Goal: Task Accomplishment & Management: Complete application form

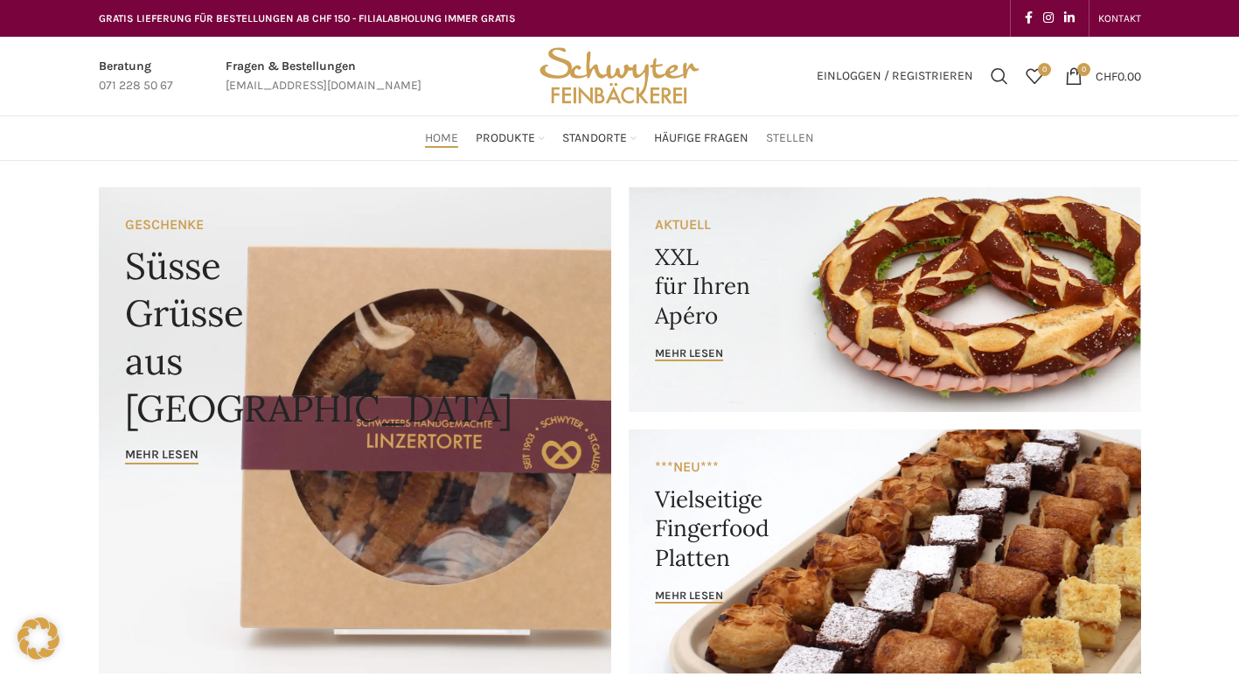
click at [787, 131] on span "Stellen" at bounding box center [790, 138] width 48 height 17
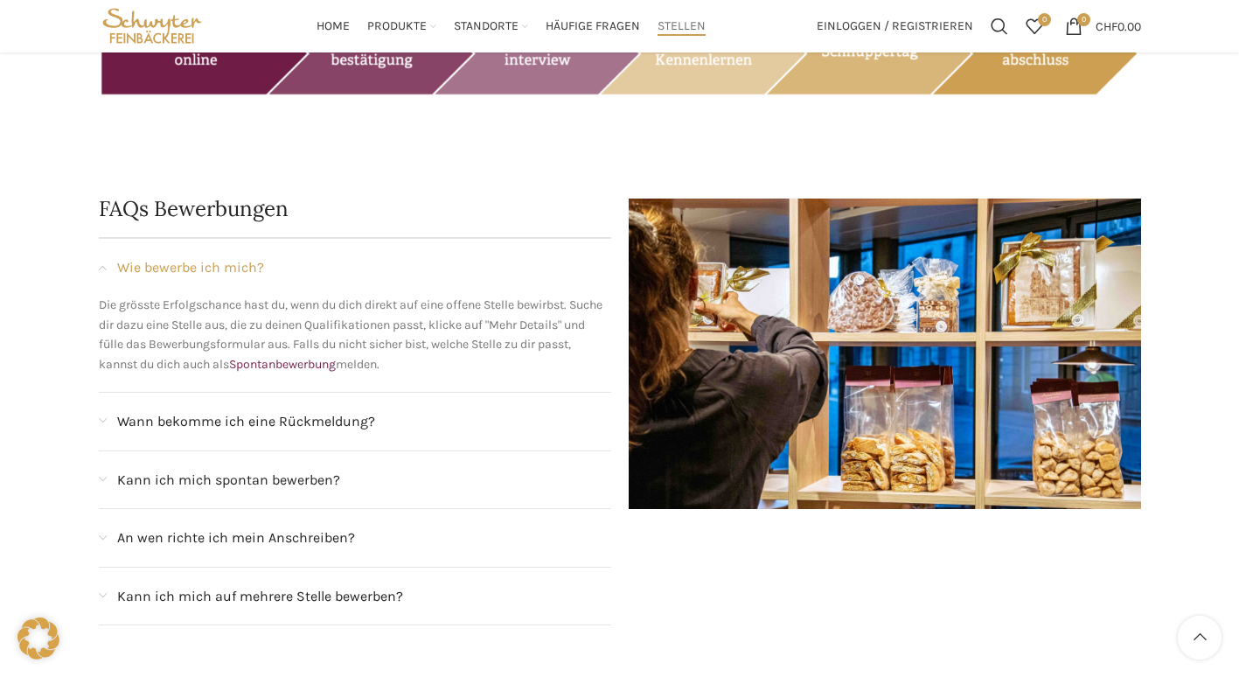
scroll to position [1451, 0]
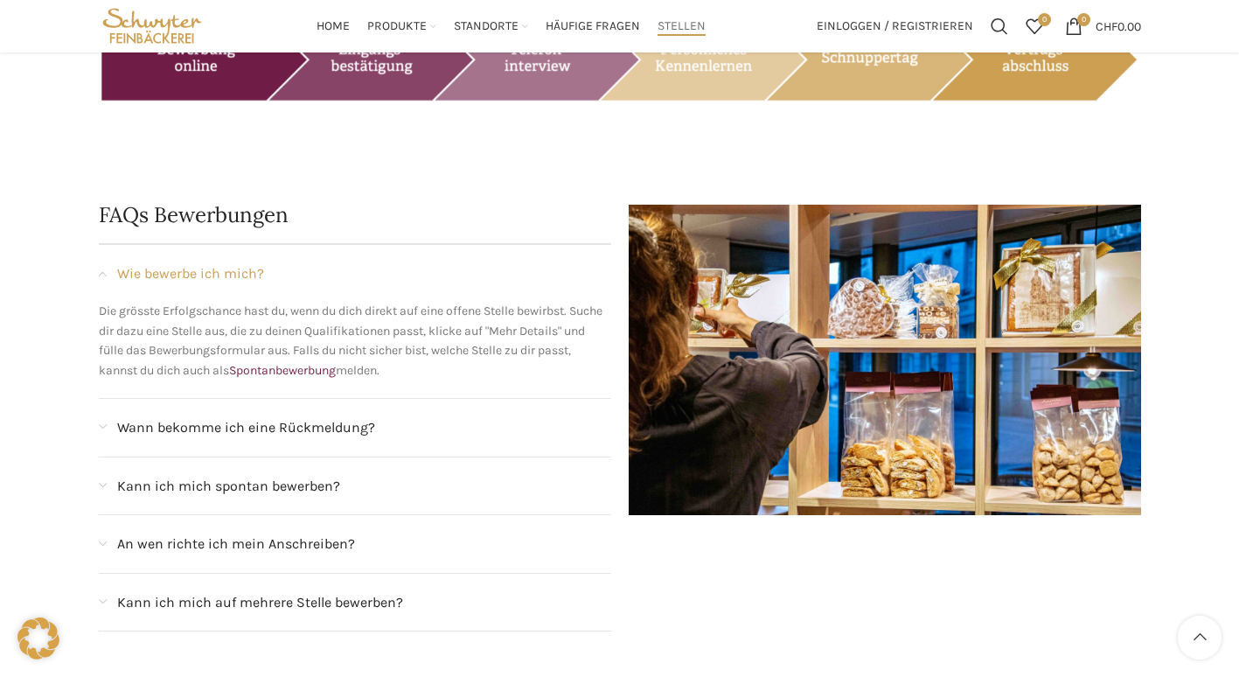
click at [102, 515] on div "An wen richte ich mein Anschreiben?" at bounding box center [355, 544] width 512 height 58
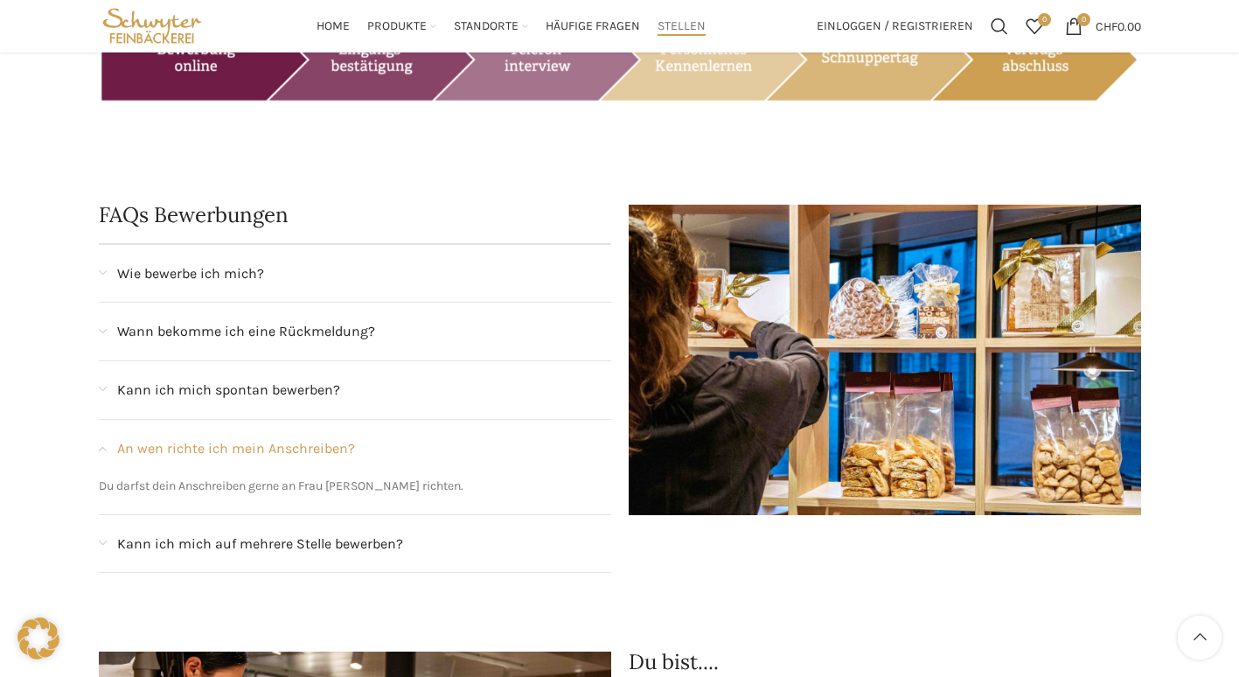
click at [100, 443] on span at bounding box center [103, 448] width 8 height 10
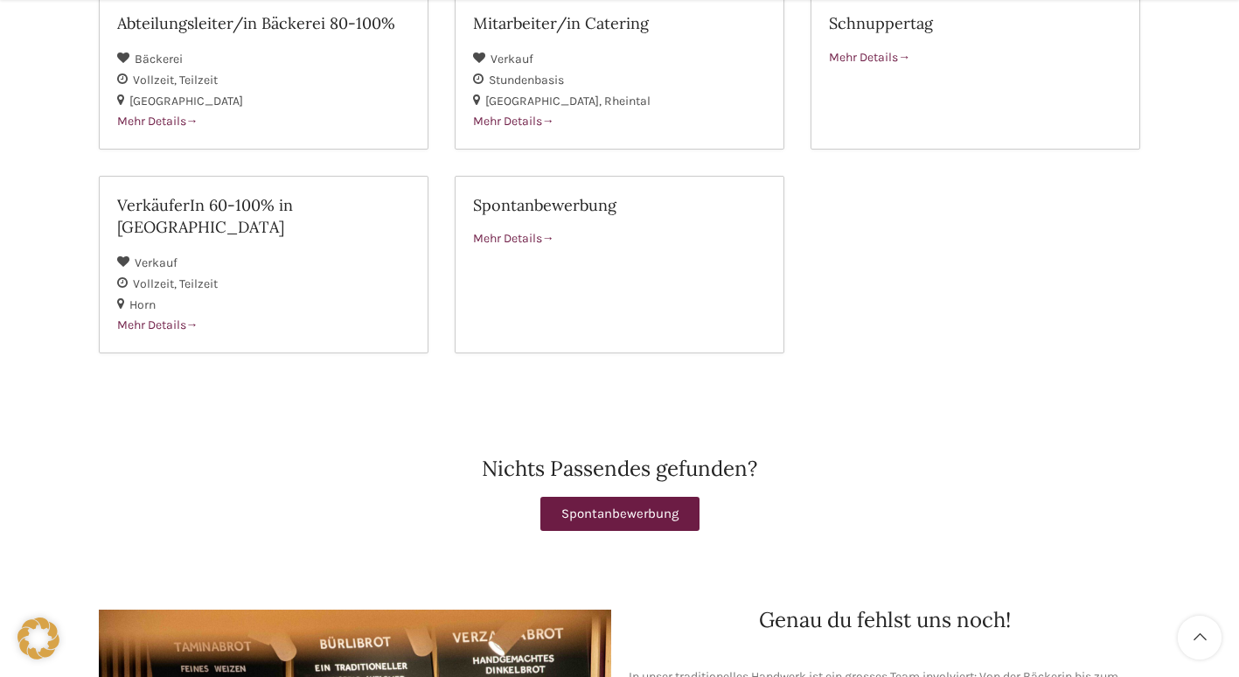
scroll to position [344, 0]
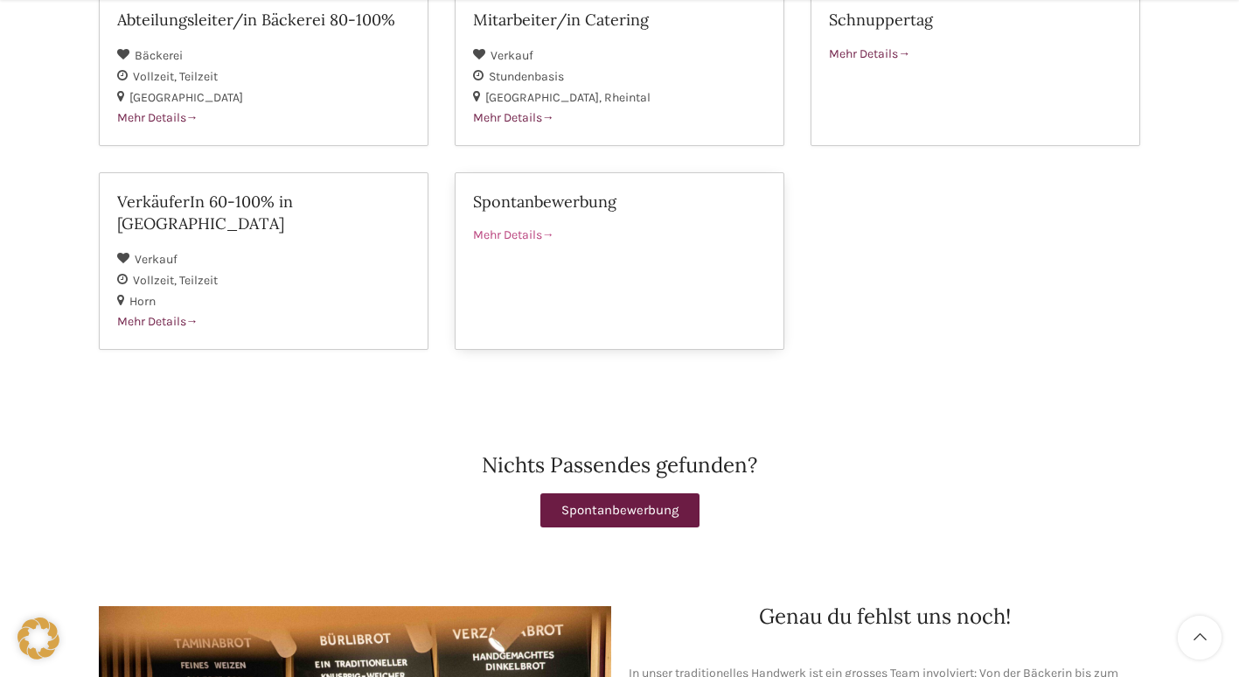
click at [519, 227] on span "Mehr Details" at bounding box center [513, 234] width 81 height 15
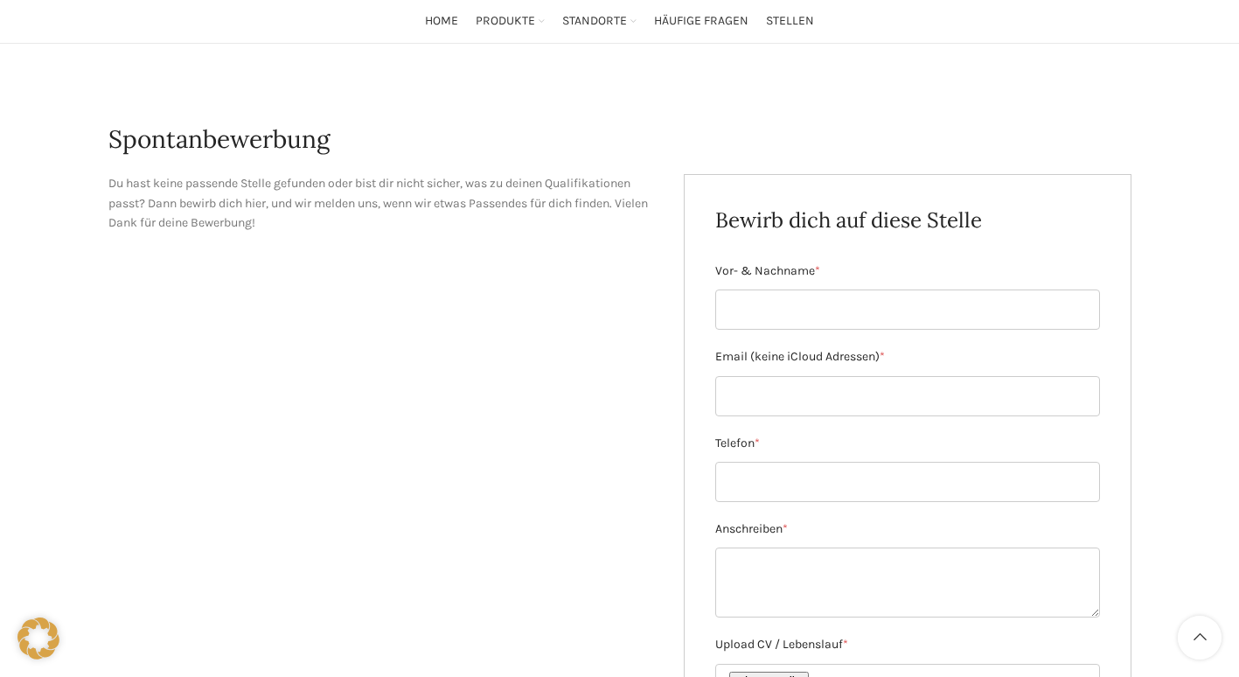
scroll to position [116, 0]
click at [816, 313] on input "Vor- & Nachname *" at bounding box center [907, 310] width 385 height 40
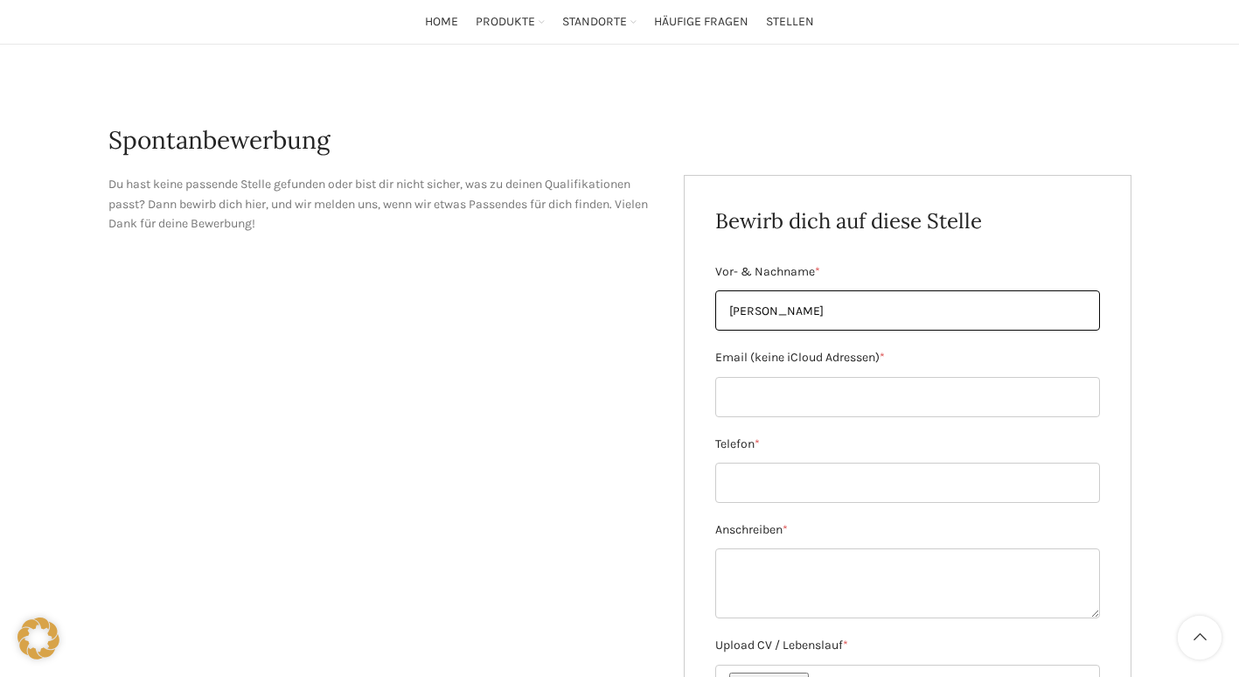
type input "[PERSON_NAME]"
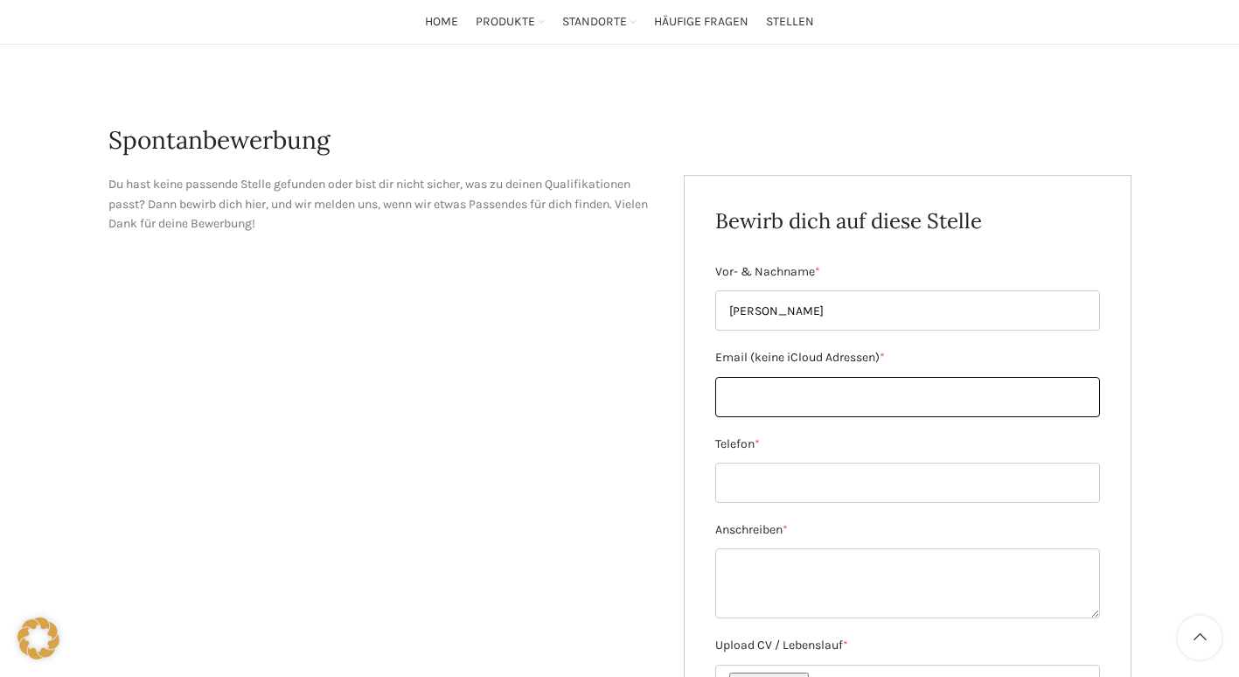
click at [775, 399] on input "Email (keine iCloud Adressen) *" at bounding box center [907, 397] width 385 height 40
type input "[PERSON_NAME][EMAIL_ADDRESS][DOMAIN_NAME]"
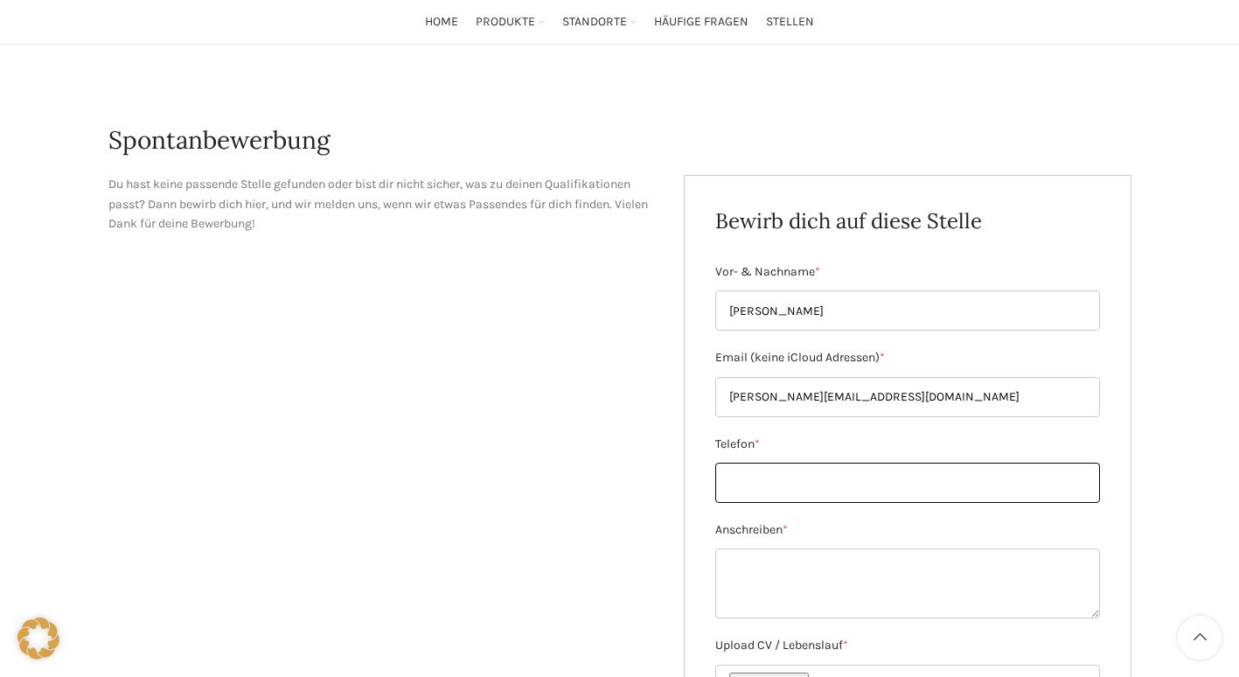
click at [778, 470] on input "Telefon *" at bounding box center [907, 483] width 385 height 40
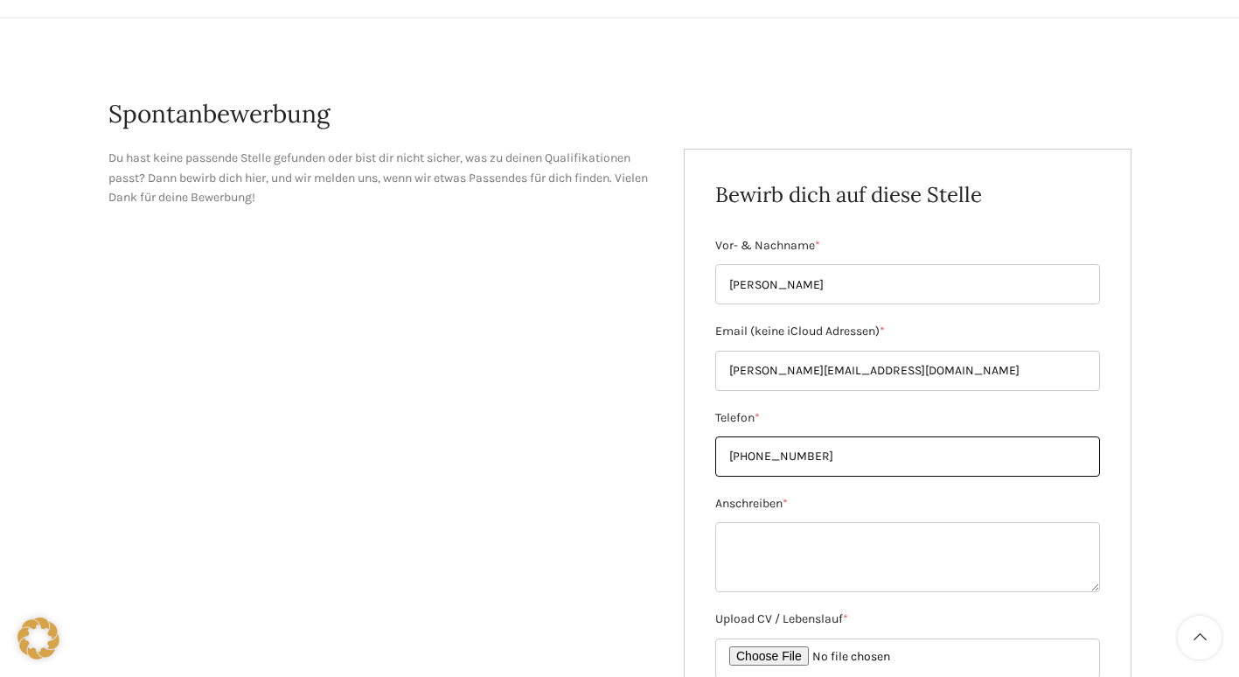
scroll to position [146, 0]
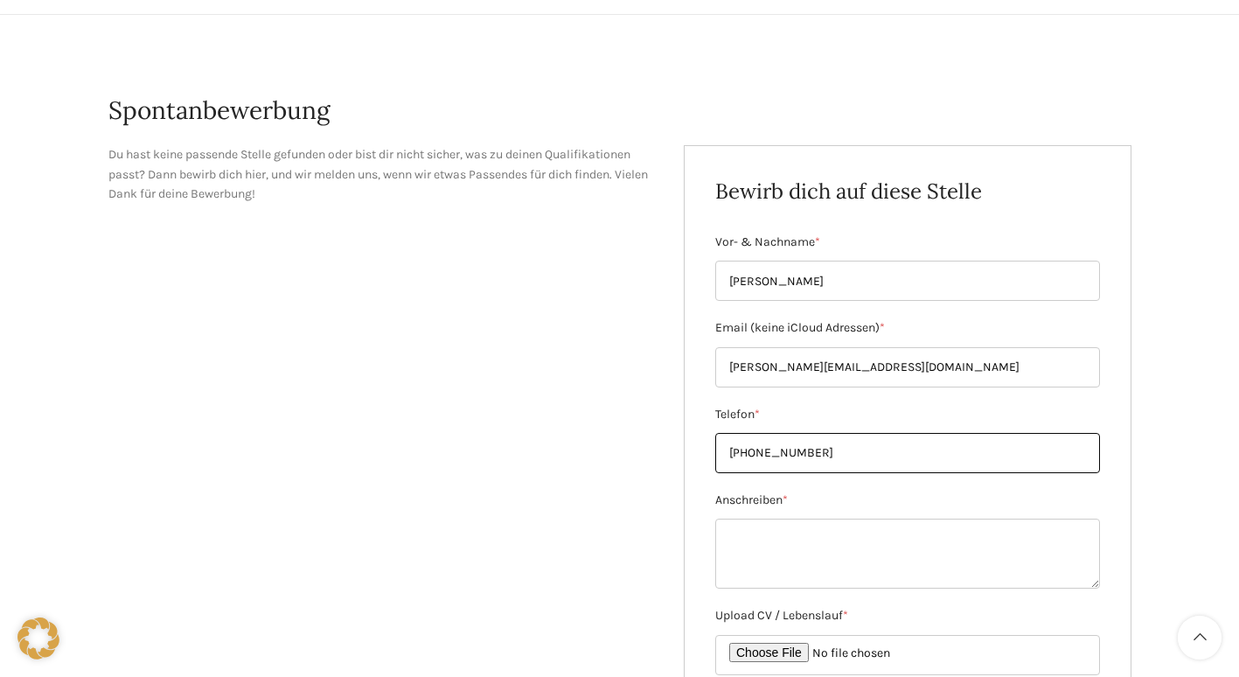
type input "[PHONE_NUMBER]"
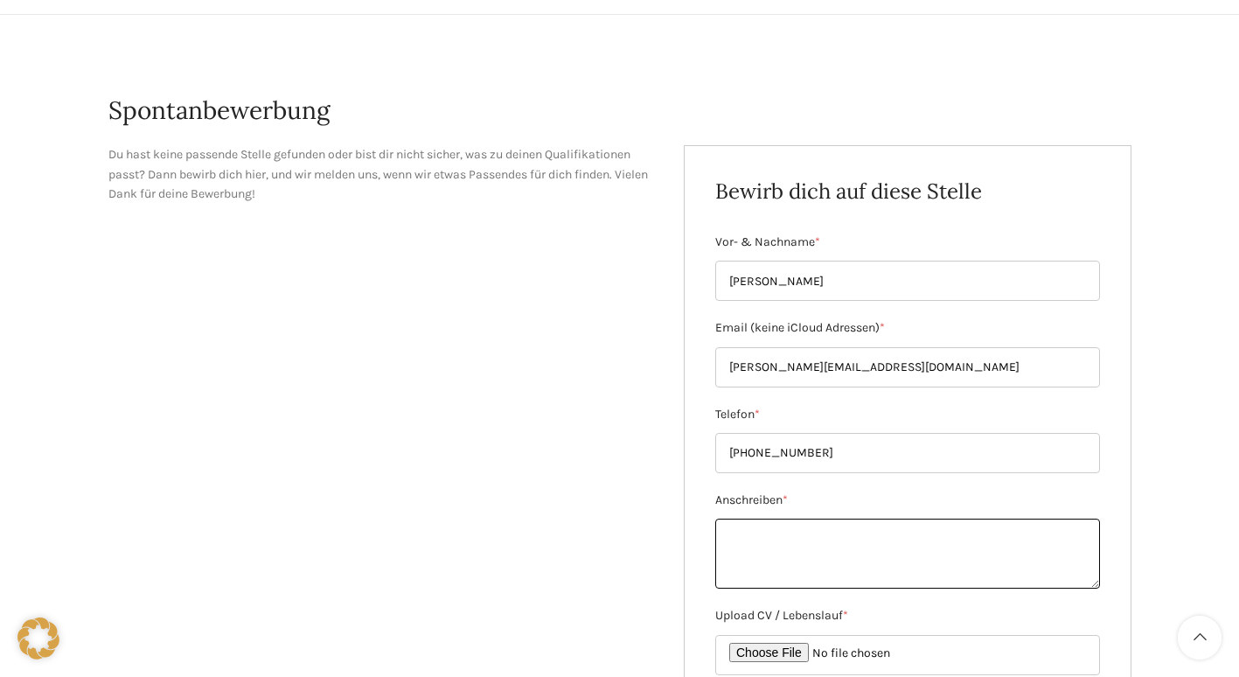
click at [777, 539] on textarea "Anschreiben *" at bounding box center [907, 554] width 385 height 70
paste textarea "Sehr geehrte Damen und Herren, Mit grossem Interesse bewerbe ich mich um eine S…"
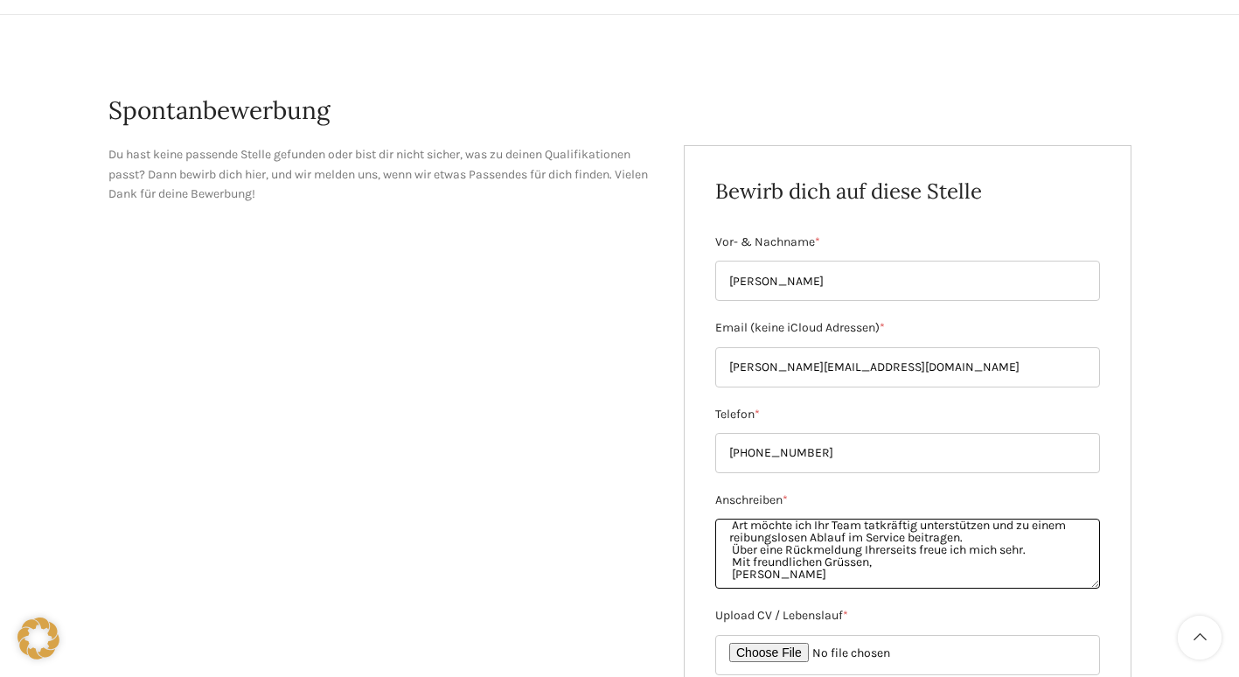
scroll to position [0, 0]
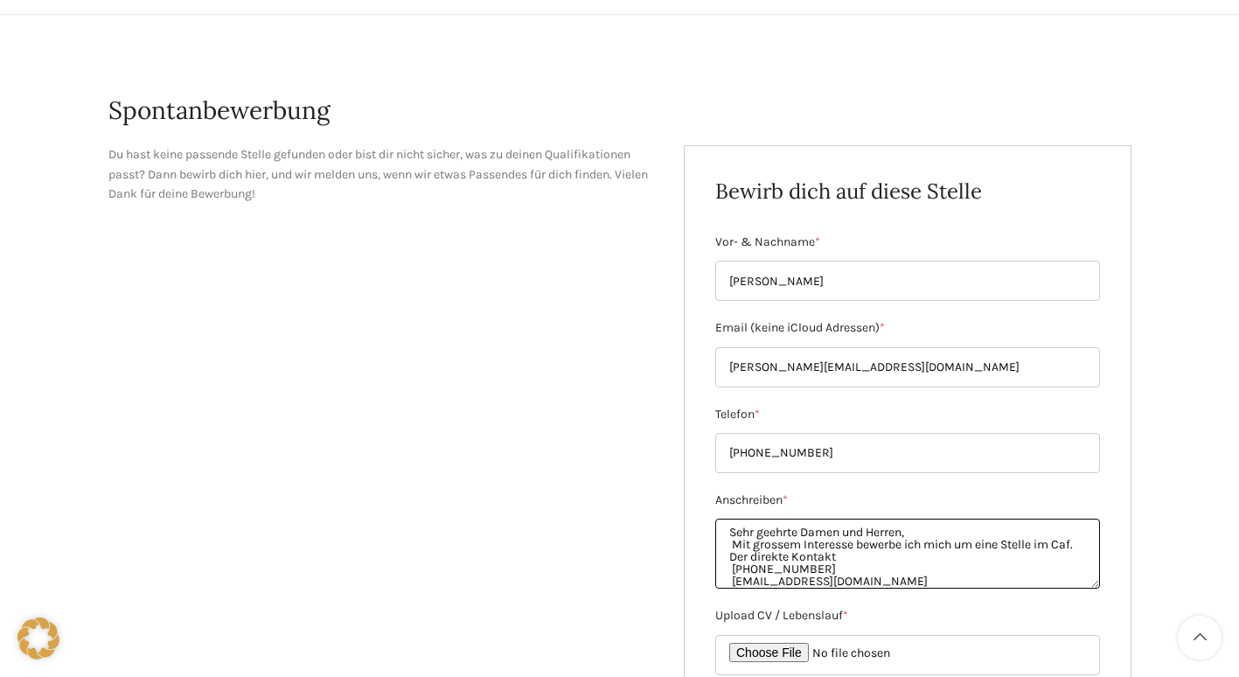
drag, startPoint x: 727, startPoint y: 541, endPoint x: 800, endPoint y: 575, distance: 81.0
click at [800, 575] on textarea "Sehr geehrte Damen und Herren, Mit grossem Interesse bewerbe ich mich um eine S…" at bounding box center [907, 554] width 385 height 70
click at [804, 575] on textarea "Sehr geehrte Damen und Herren, Mit grossem Interesse bewerbe ich mich um eine S…" at bounding box center [907, 554] width 385 height 70
click at [796, 572] on textarea "Sehr geehrte Damen und Herren, Mit grossem Interesse bewerbe ich mich um eine S…" at bounding box center [907, 554] width 385 height 70
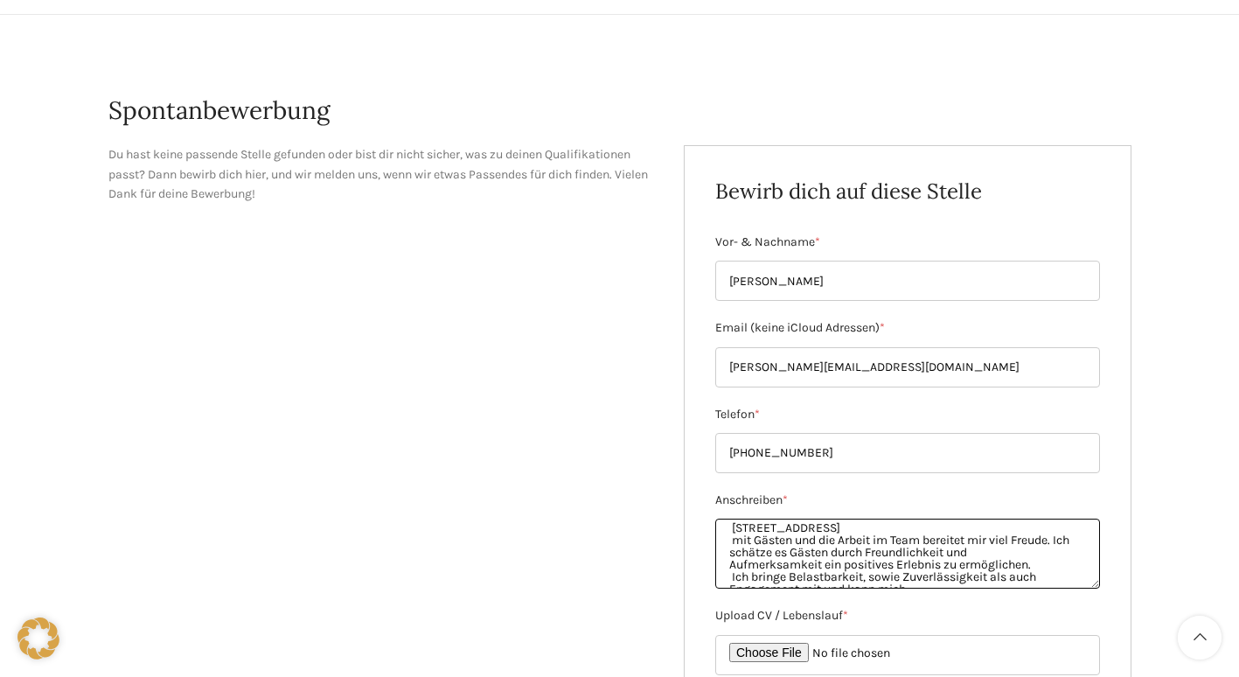
scroll to position [60, 0]
click at [790, 542] on textarea "Sehr geehrte Damen und Herren, Mit grossem Interesse bewerbe ich mich um eine S…" at bounding box center [907, 554] width 385 height 70
click at [732, 545] on textarea "Sehr geehrte Damen und Herren, Mit grossem Interesse bewerbe ich mich um eine S…" at bounding box center [907, 554] width 385 height 70
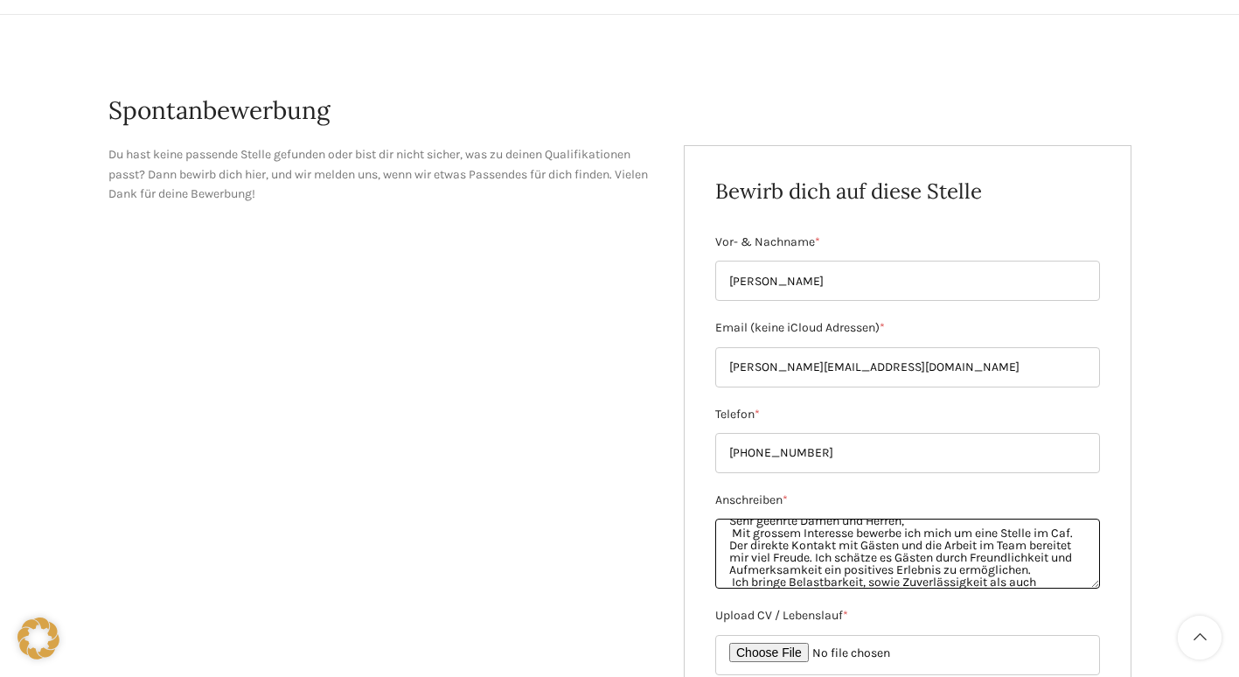
click at [744, 543] on textarea "Sehr geehrte Damen und Herren, Mit grossem Interesse bewerbe ich mich um eine S…" at bounding box center [907, 554] width 385 height 70
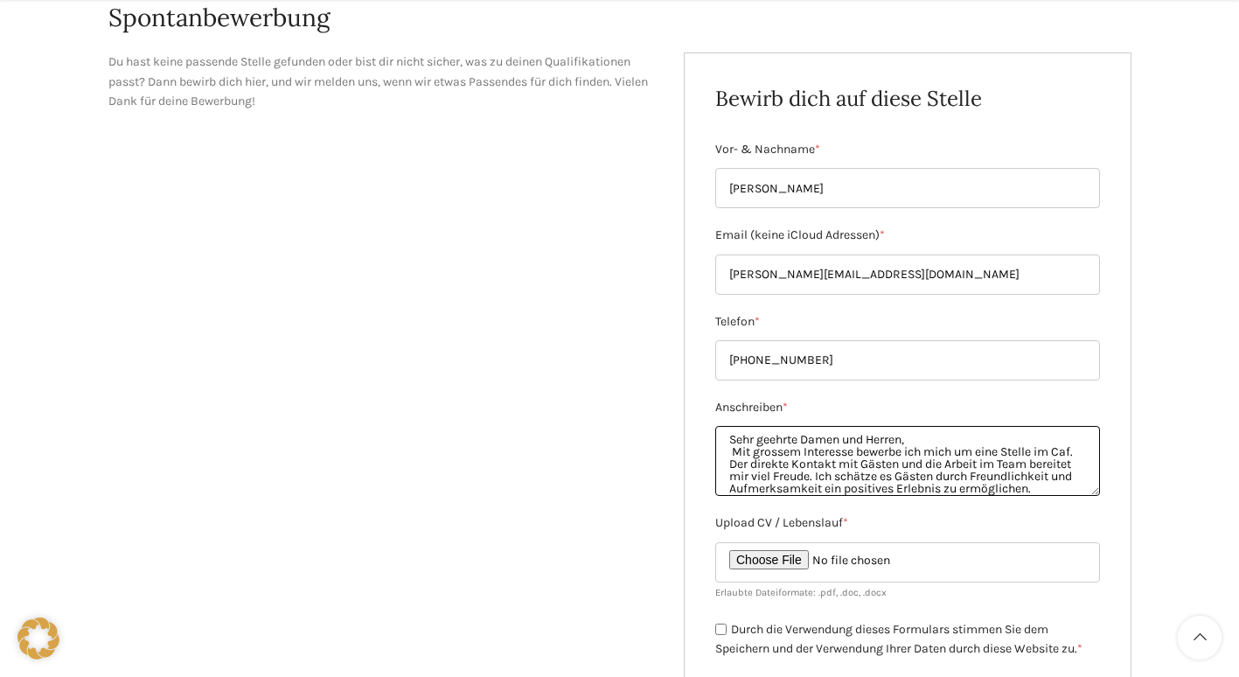
scroll to position [240, 0]
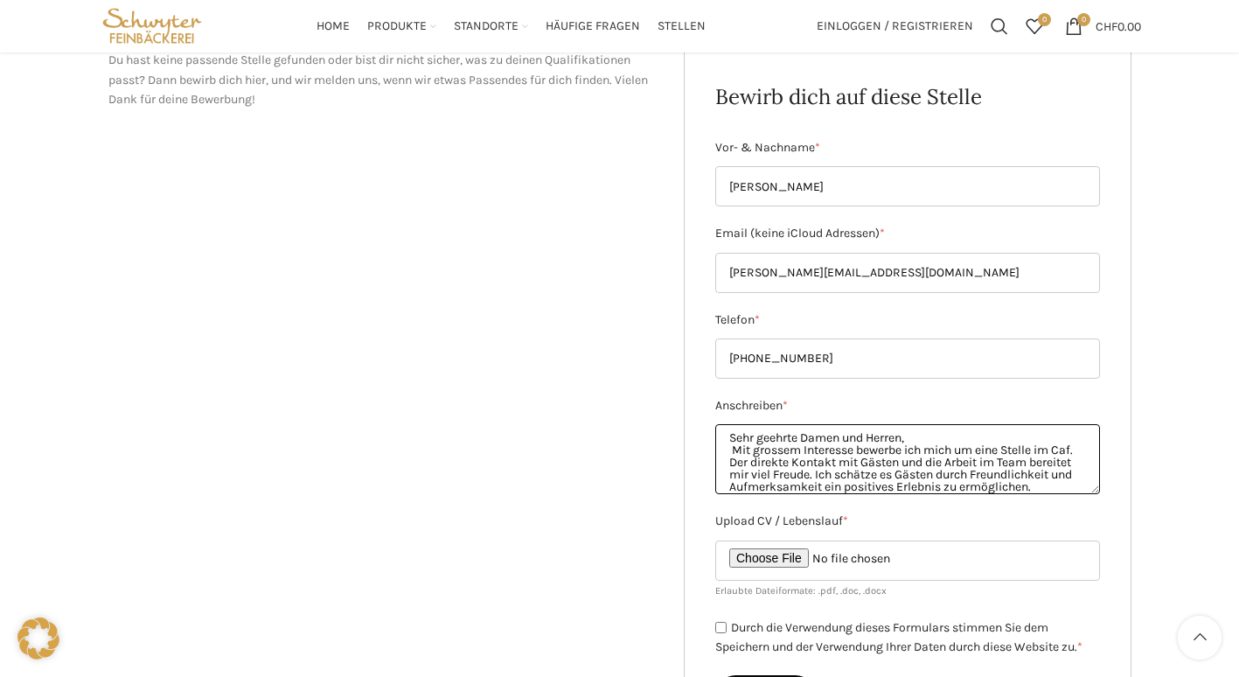
click at [905, 438] on textarea "Sehr geehrte Damen und Herren, Mit grossem Interesse bewerbe ich mich um eine S…" at bounding box center [907, 459] width 385 height 70
click at [745, 463] on textarea "Sehr geehrte Frau Hilfiker, Mit grossem Interesse bewerbe ich mich um eine Stel…" at bounding box center [907, 459] width 385 height 70
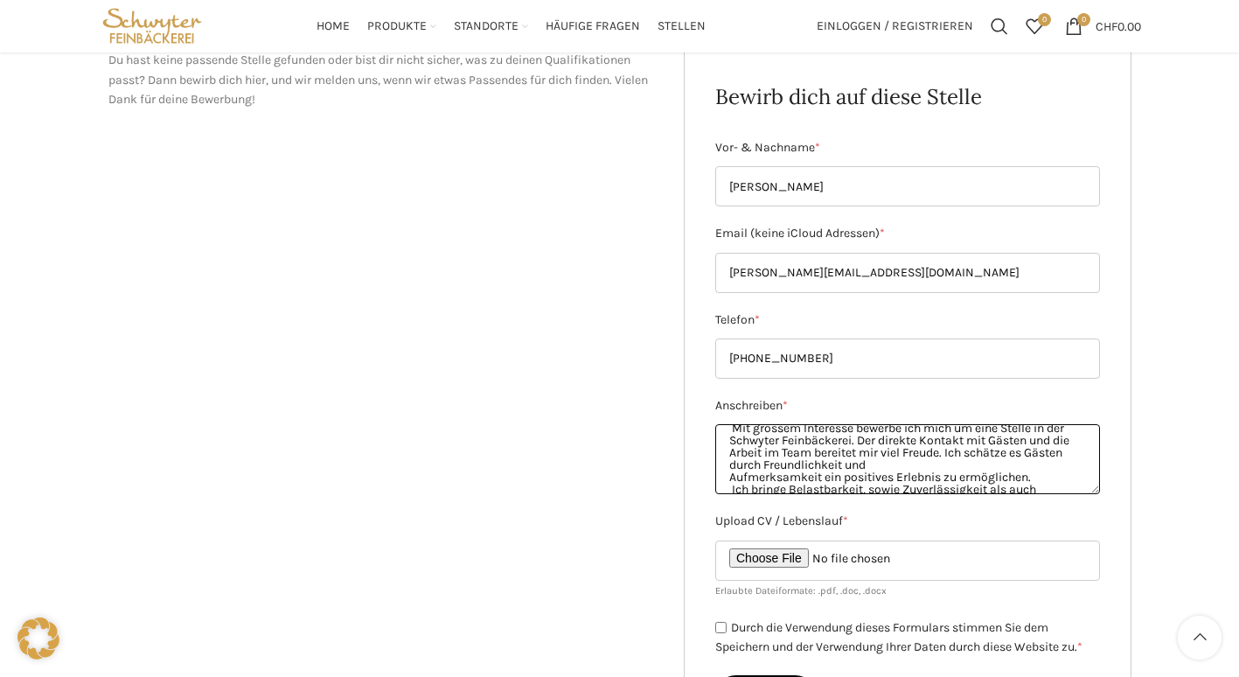
scroll to position [31, 0]
click at [727, 468] on textarea "Sehr geehrte Frau Hilfiker, Mit grossem Interesse bewerbe ich mich um eine Stel…" at bounding box center [907, 459] width 385 height 70
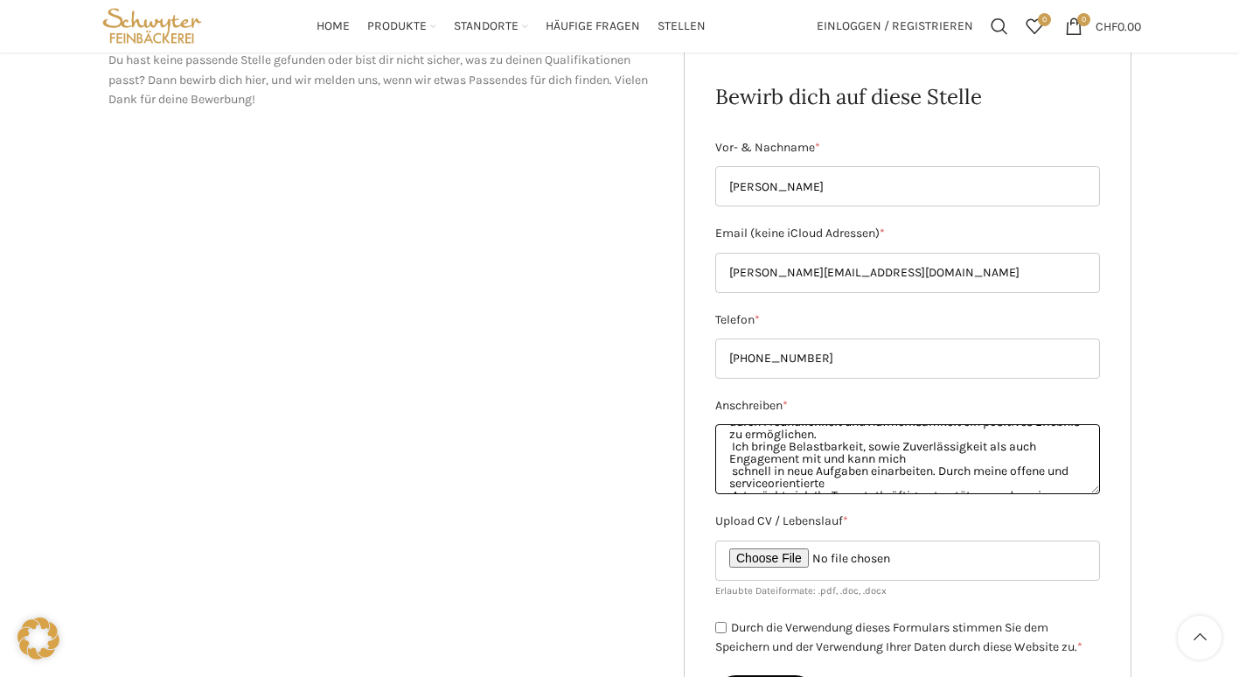
scroll to position [66, 0]
click at [731, 444] on textarea "Sehr geehrte Frau Hilfiker, Mit grossem Interesse bewerbe ich mich um eine Stel…" at bounding box center [907, 459] width 385 height 70
click at [730, 470] on textarea "Sehr geehrte Frau Hilfiker, Mit grossem Interesse bewerbe ich mich um eine Stel…" at bounding box center [907, 459] width 385 height 70
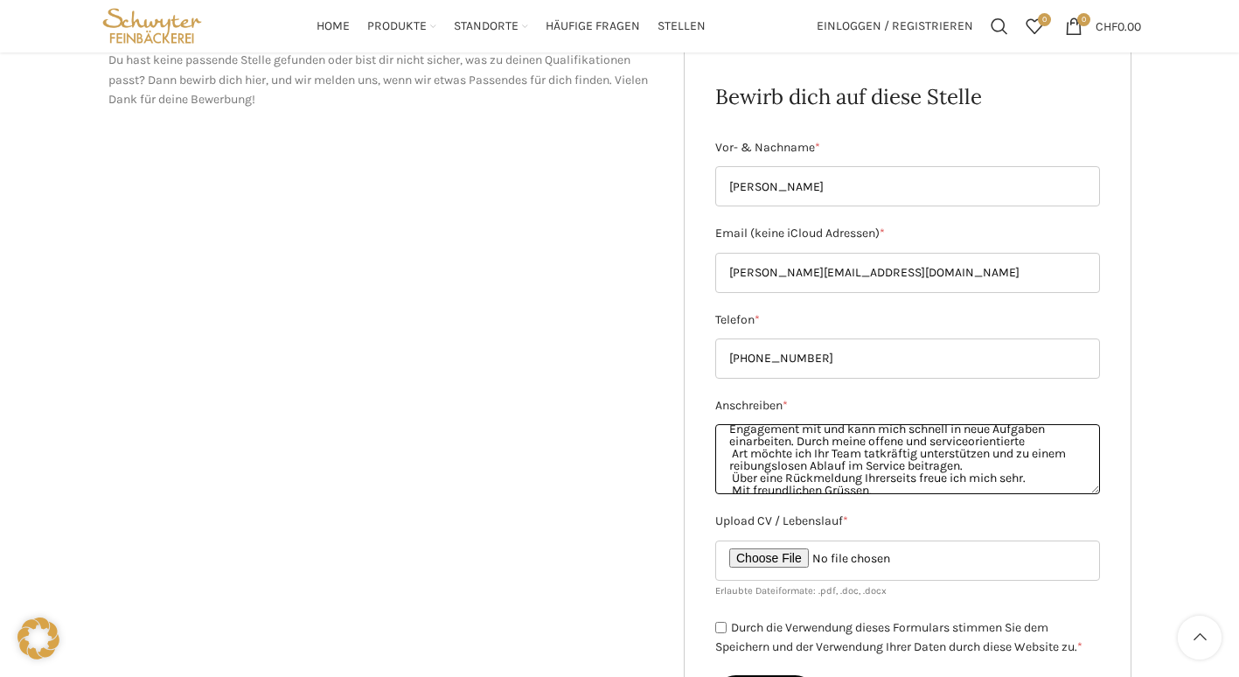
scroll to position [95, 0]
click at [731, 455] on textarea "Sehr geehrte Frau Hilfiker, Mit grossem Interesse bewerbe ich mich um eine Stel…" at bounding box center [907, 459] width 385 height 70
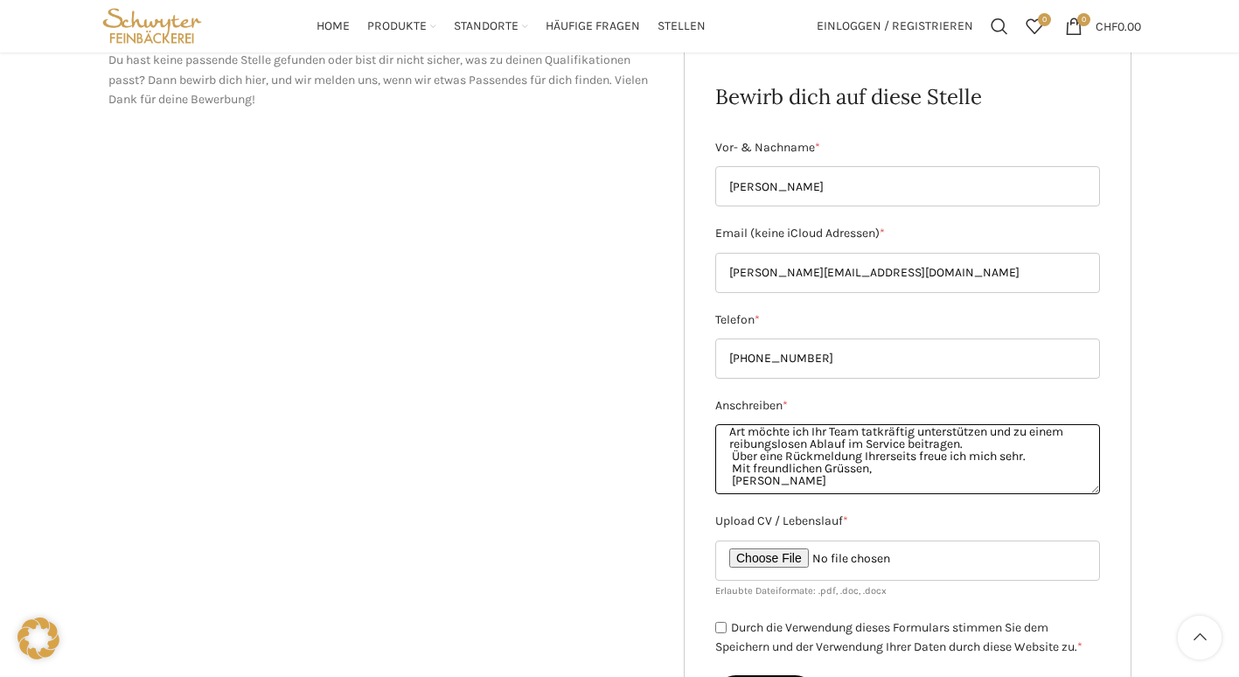
scroll to position [117, 0]
click at [730, 449] on textarea "Sehr geehrte Frau Hilfiker, Mit grossem Interesse bewerbe ich mich um eine Stel…" at bounding box center [907, 459] width 385 height 70
click at [731, 467] on textarea "Sehr geehrte Frau Hilfiker, Mit grossem Interesse bewerbe ich mich um eine Stel…" at bounding box center [907, 459] width 385 height 70
click at [730, 478] on textarea "Sehr geehrte Frau Hilfiker, Mit grossem Interesse bewerbe ich mich um eine Stel…" at bounding box center [907, 459] width 385 height 70
click at [1006, 444] on textarea "Sehr geehrte Frau Hilfiker, Mit grossem Interesse bewerbe ich mich um eine Stel…" at bounding box center [907, 459] width 385 height 70
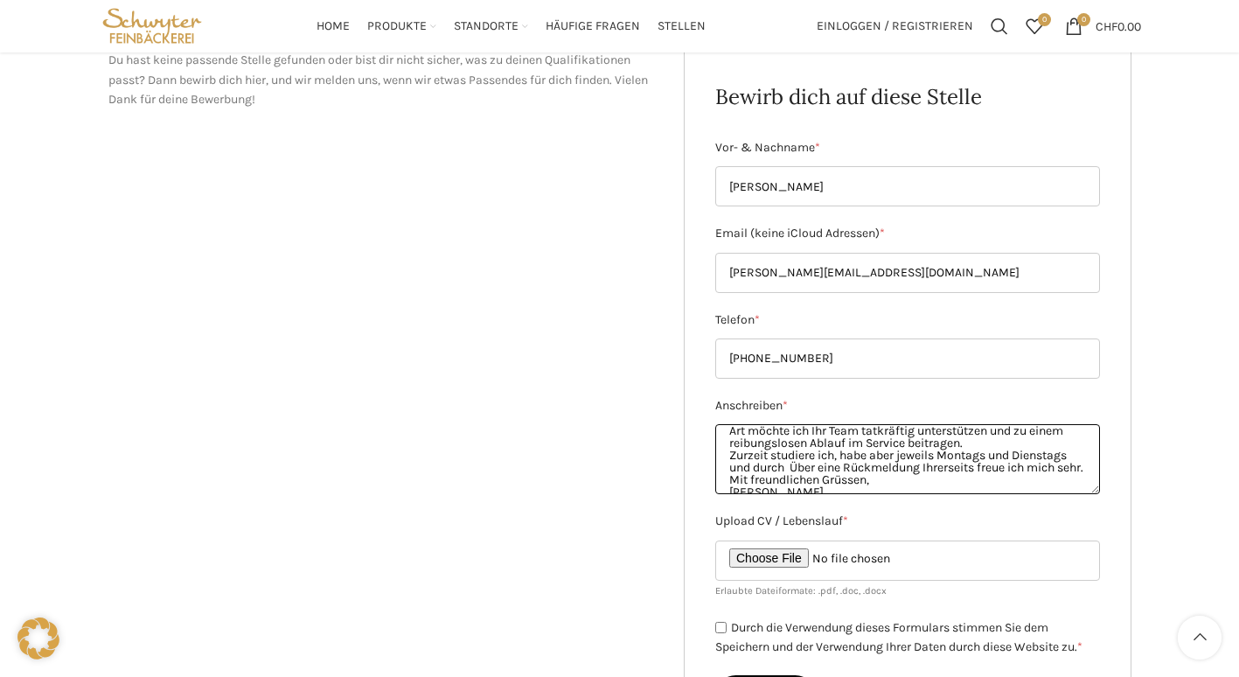
click at [944, 454] on textarea "Sehr geehrte Frau Hilfiker, Mit grossem Interesse bewerbe ich mich um eine Stel…" at bounding box center [907, 459] width 385 height 70
click at [846, 465] on textarea "Sehr geehrte Frau Hilfiker, Mit grossem Interesse bewerbe ich mich um eine Stel…" at bounding box center [907, 459] width 385 height 70
click at [869, 456] on textarea "Sehr geehrte Frau Hilfiker, Mit grossem Interesse bewerbe ich mich um eine Stel…" at bounding box center [907, 459] width 385 height 70
click at [823, 482] on textarea "Sehr geehrte Frau Hilfiker, Mit grossem Interesse bewerbe ich mich um eine Stel…" at bounding box center [907, 459] width 385 height 70
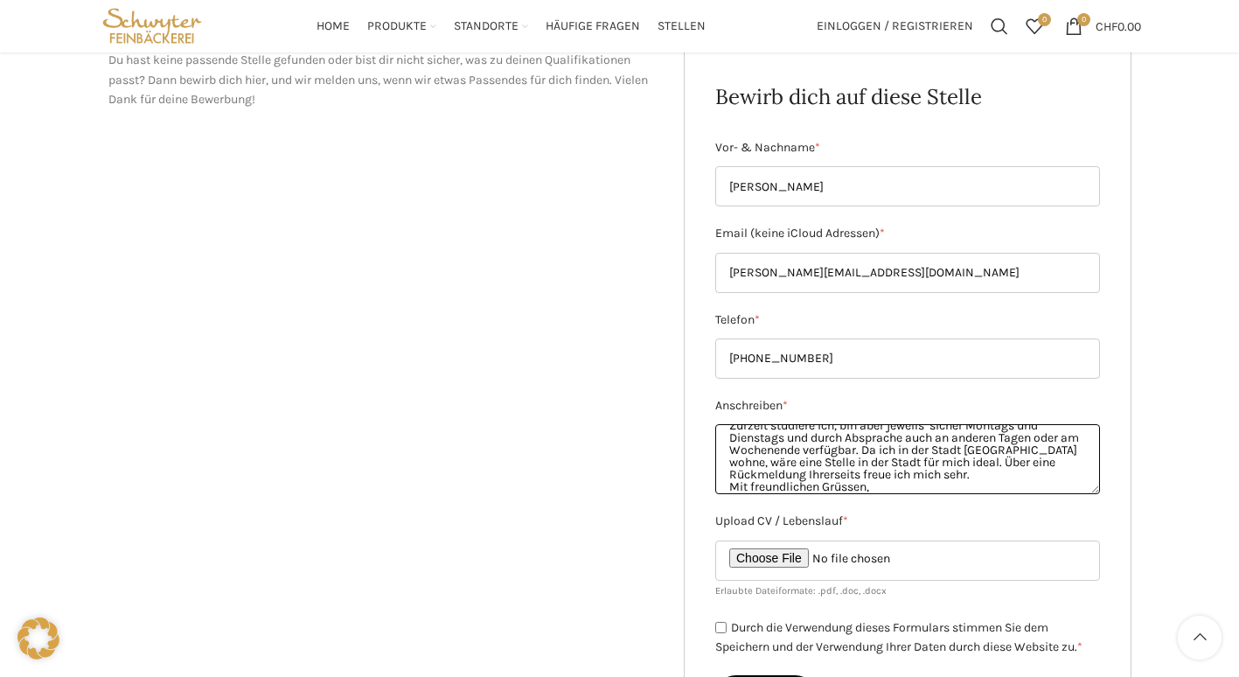
click at [985, 448] on textarea "Sehr geehrte Frau Hilfiker, Mit grossem Interesse bewerbe ich mich um eine Stel…" at bounding box center [907, 459] width 385 height 70
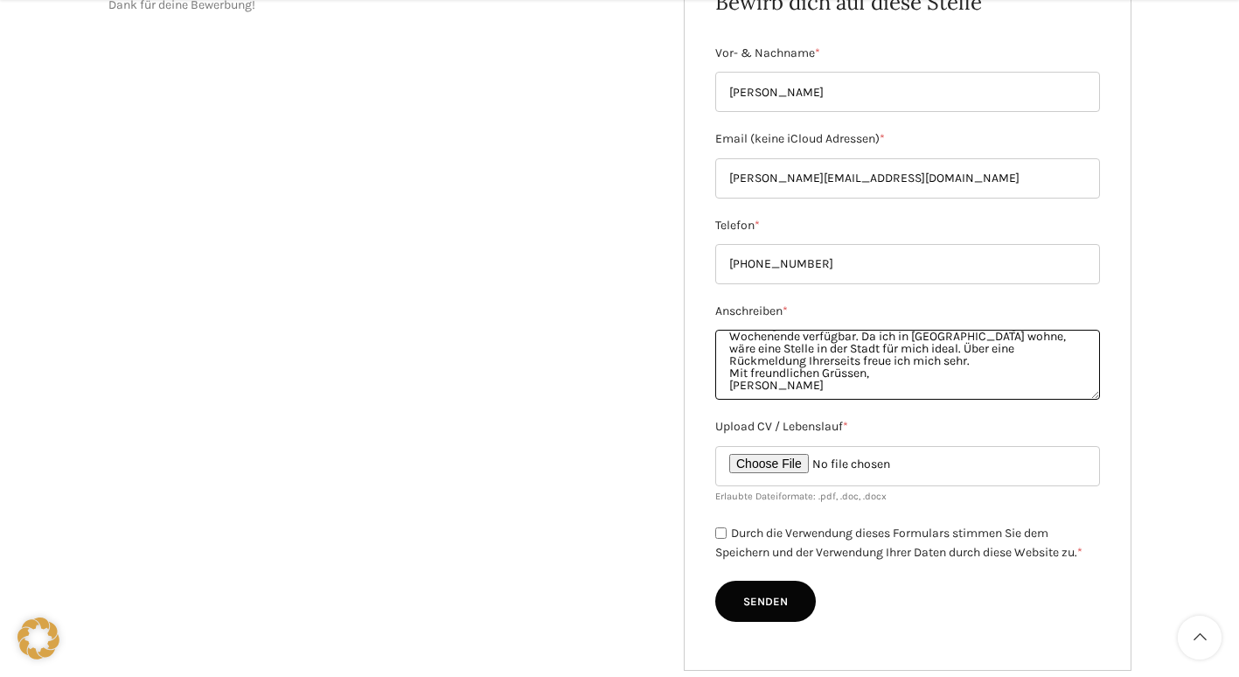
scroll to position [341, 0]
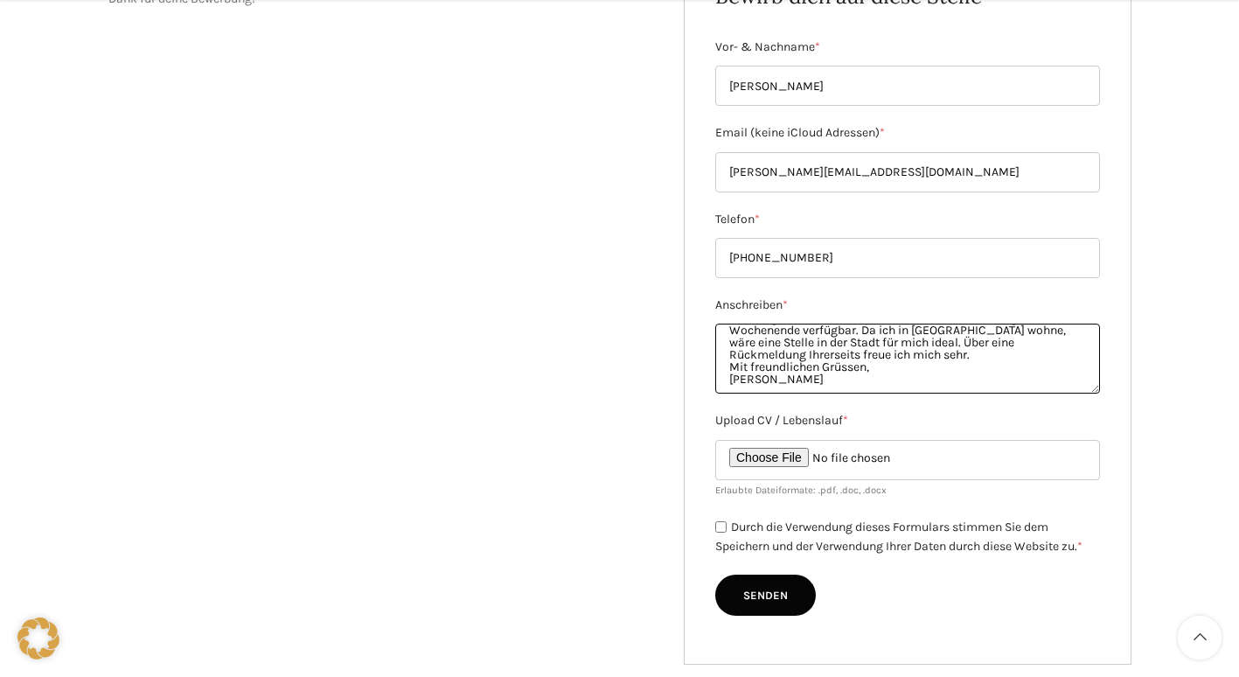
type textarea "Sehr geehrte Frau Hilfiker, Mit grossem Interesse bewerbe ich mich um eine Stel…"
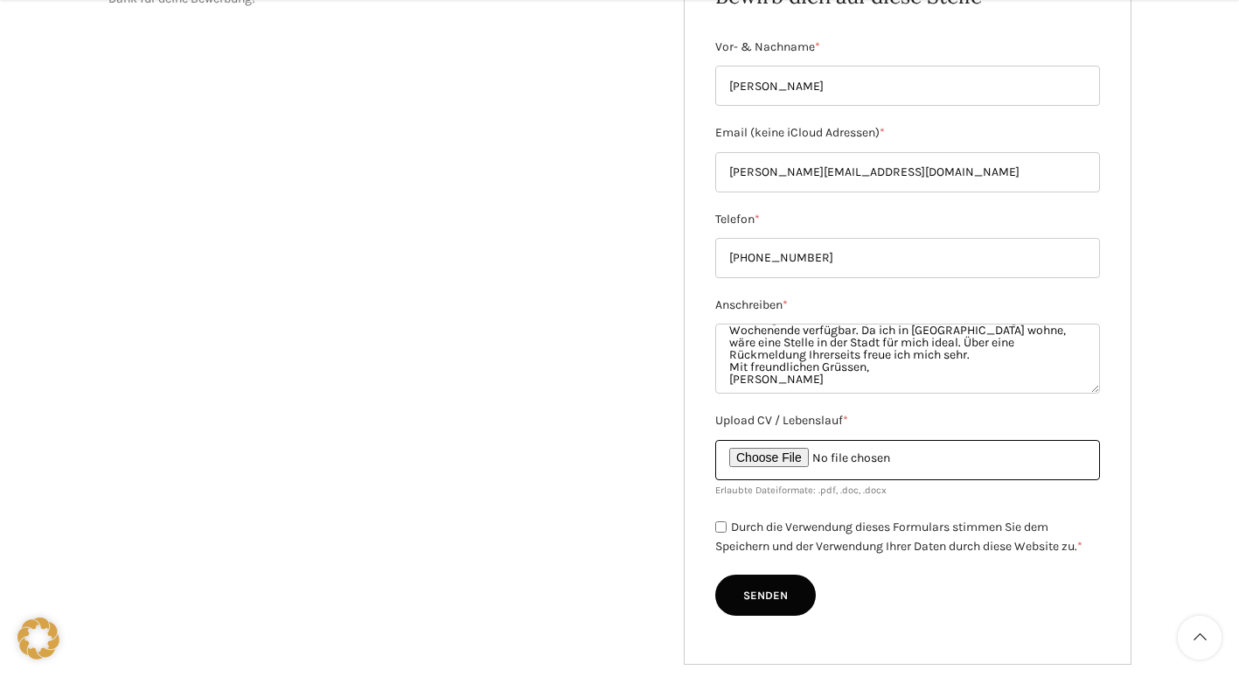
click at [776, 453] on input "Upload CV / Lebenslauf *" at bounding box center [907, 460] width 385 height 40
type input "C:\fakepath\Irina_Lohse_Lebenslauf.pdf"
click at [882, 450] on input "Upload CV / Lebenslauf *" at bounding box center [907, 460] width 385 height 40
click at [896, 455] on input "Upload CV / Lebenslauf *" at bounding box center [907, 460] width 385 height 40
click at [723, 526] on input "Durch die Verwendung dieses Formulars stimmen Sie dem Speichern und der Verwend…" at bounding box center [720, 526] width 11 height 11
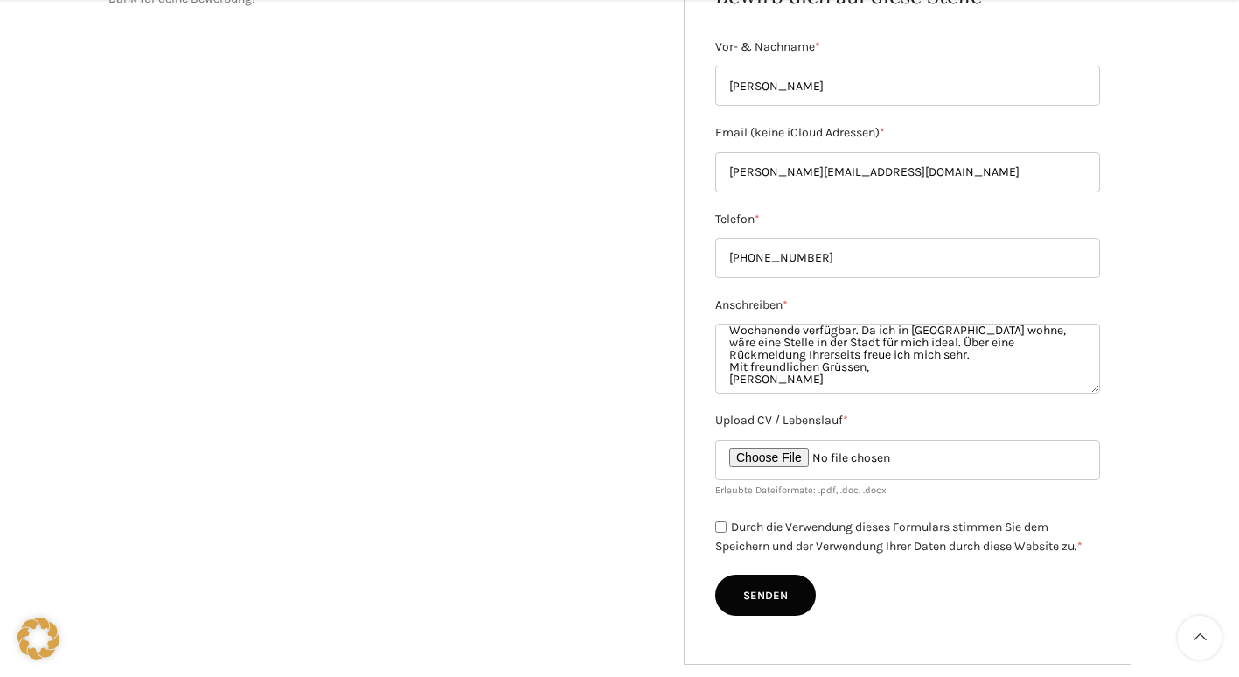
checkbox input "true"
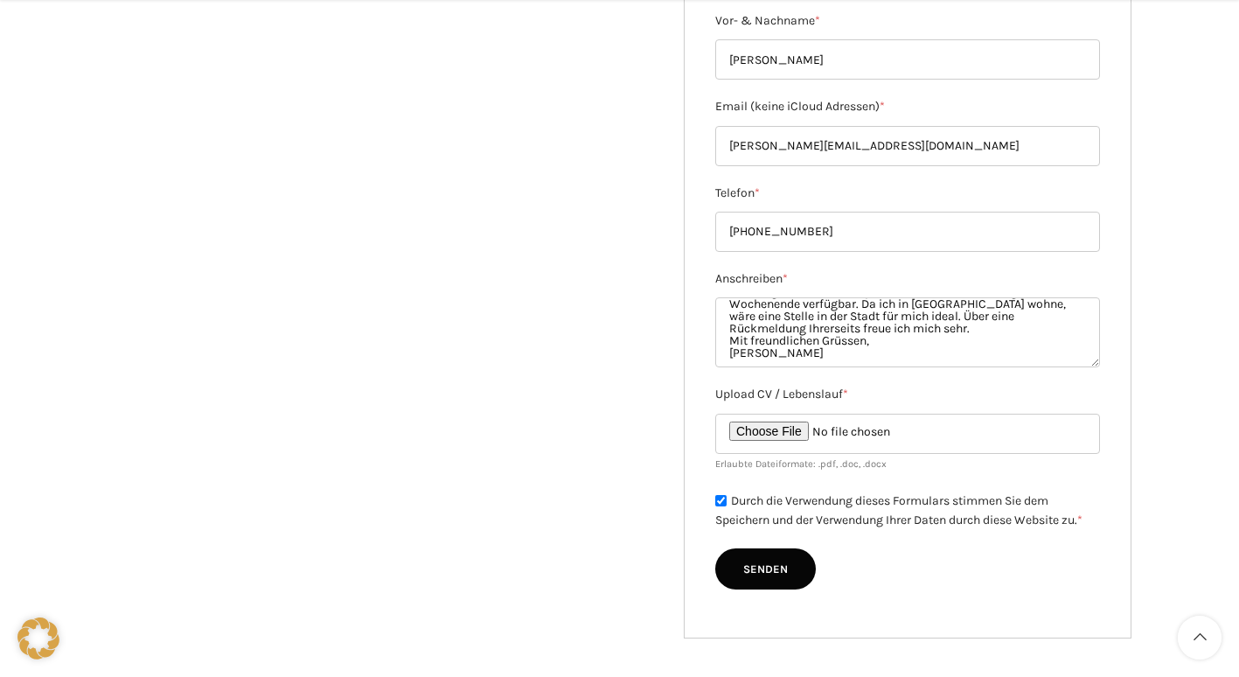
scroll to position [398, 0]
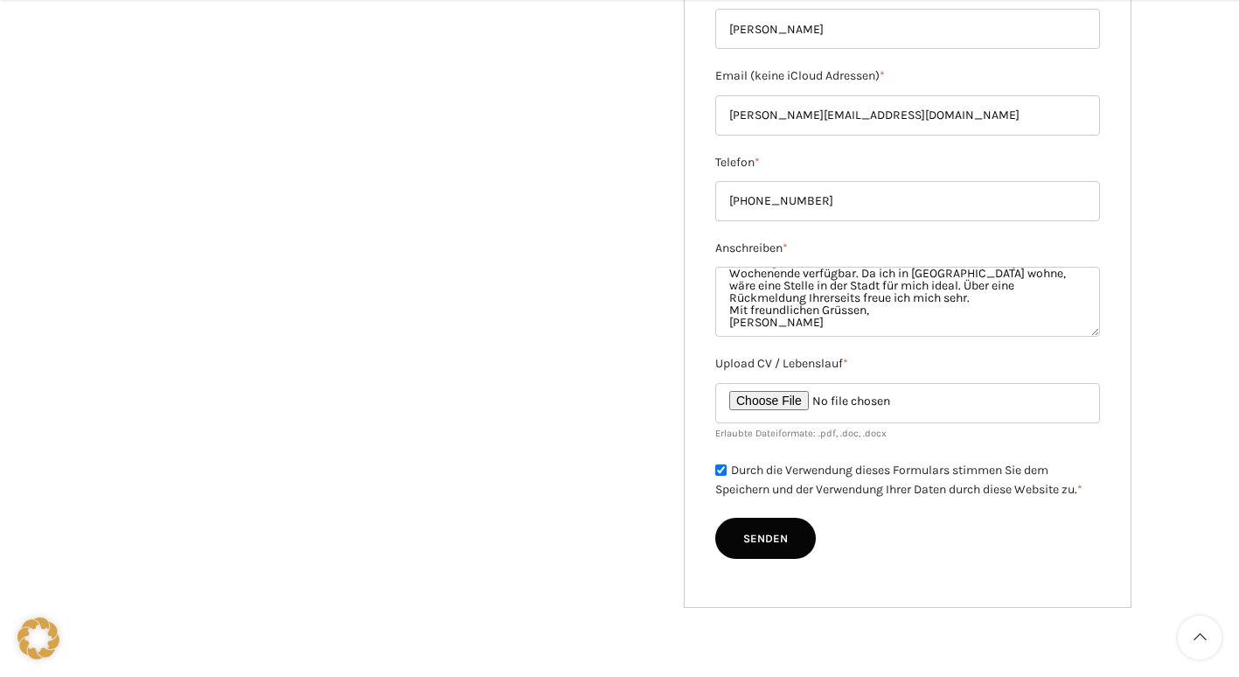
click at [774, 540] on input "Senden" at bounding box center [765, 539] width 101 height 42
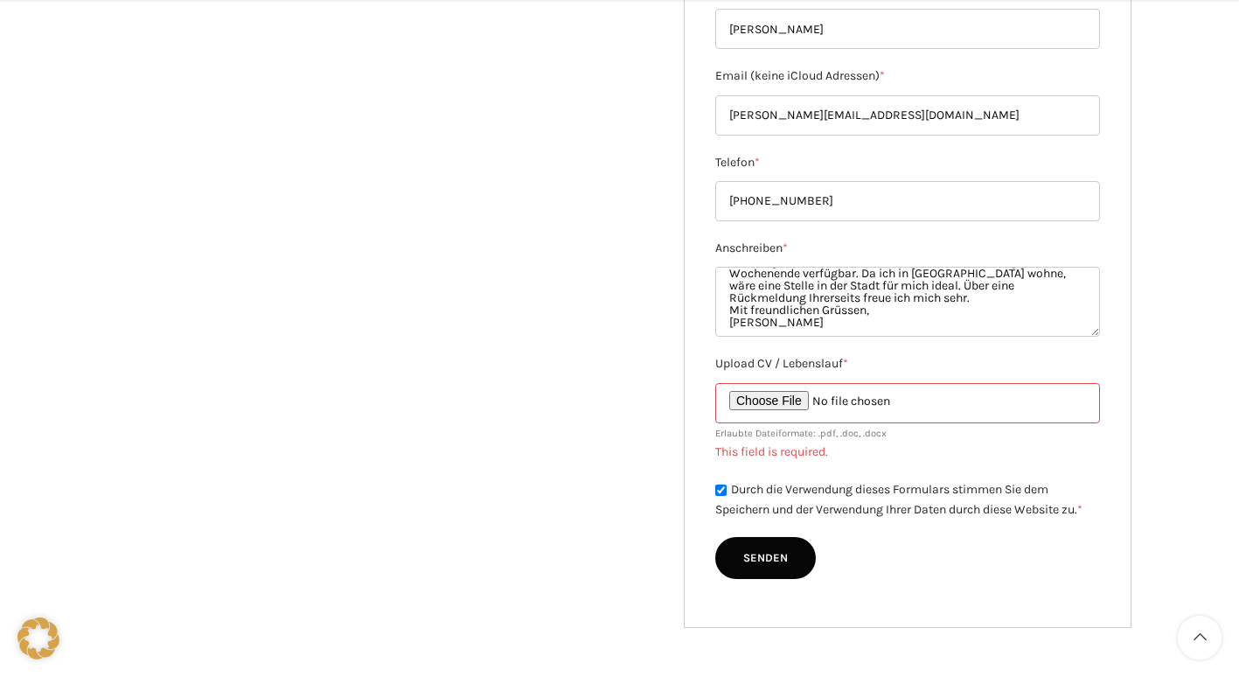
click at [886, 406] on input "Upload CV / Lebenslauf *" at bounding box center [907, 403] width 385 height 40
type input "C:\fakepath\Irina_Lohse_Lebenslauf.pdf"
click at [752, 557] on input "Senden" at bounding box center [765, 558] width 101 height 42
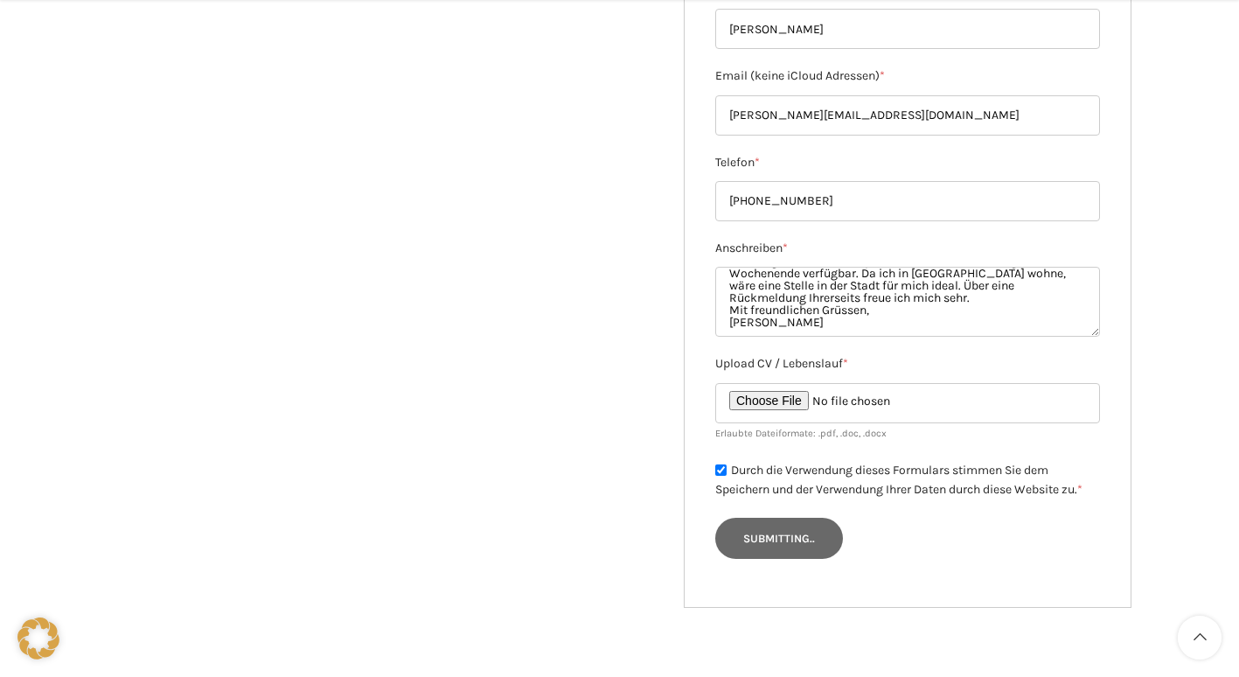
type input "Senden"
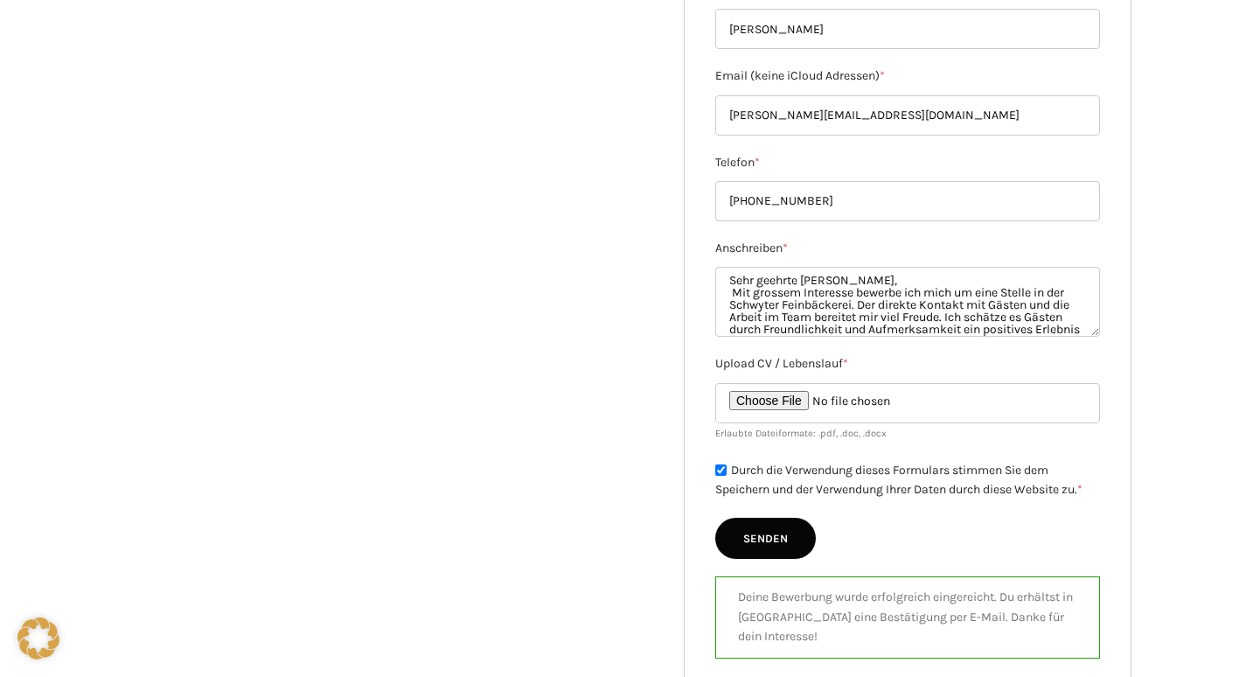
scroll to position [0, 0]
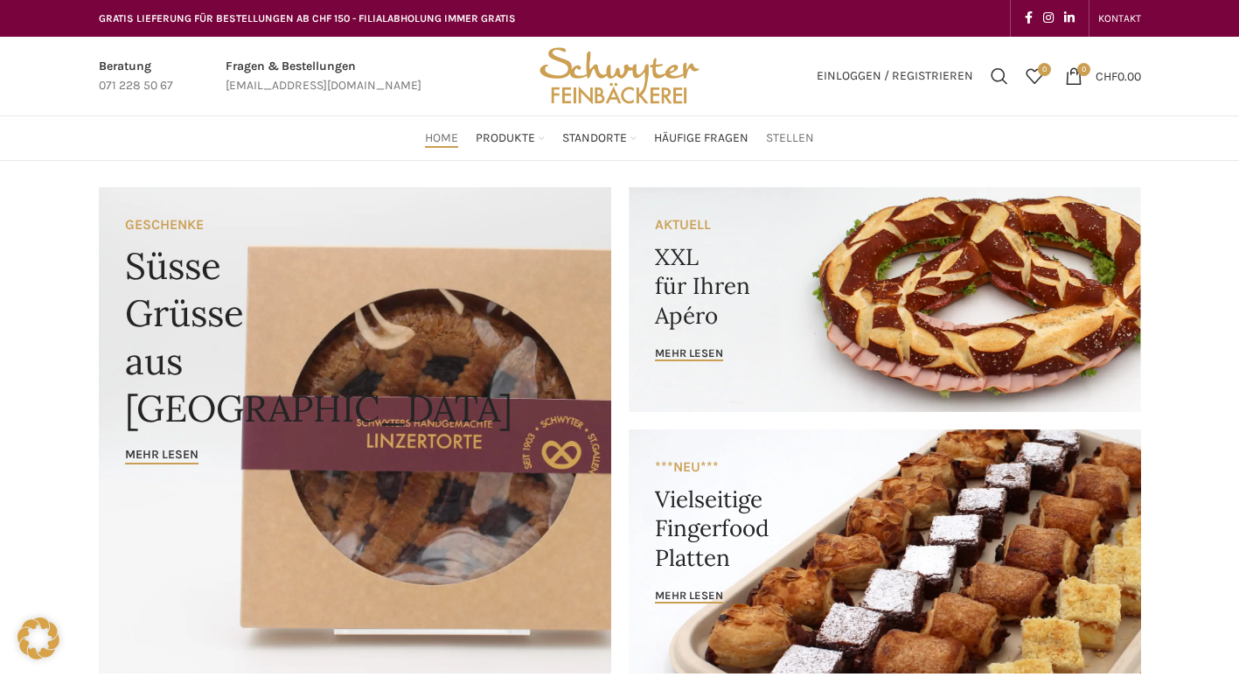
click at [786, 135] on span "Stellen" at bounding box center [790, 138] width 48 height 17
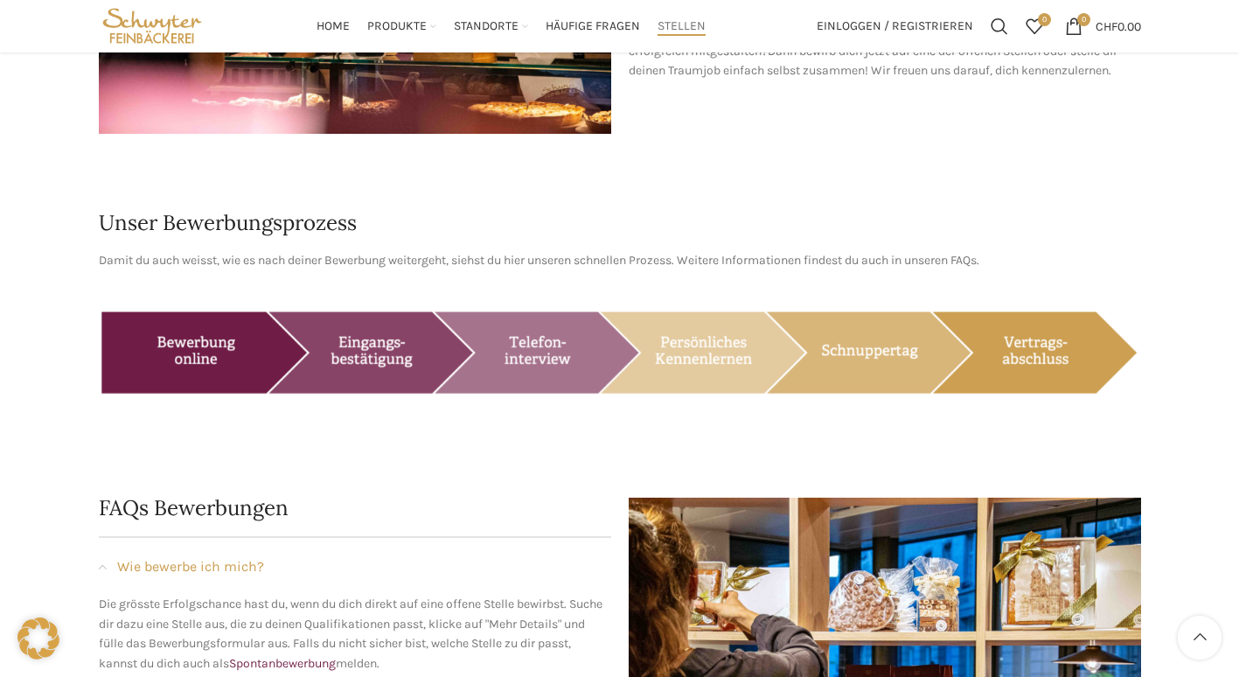
click at [531, 405] on div "Unser Bewerbungsprozess Damit du auch weisst, wie es nach deiner Bewerbung weit…" at bounding box center [620, 346] width 1060 height 285
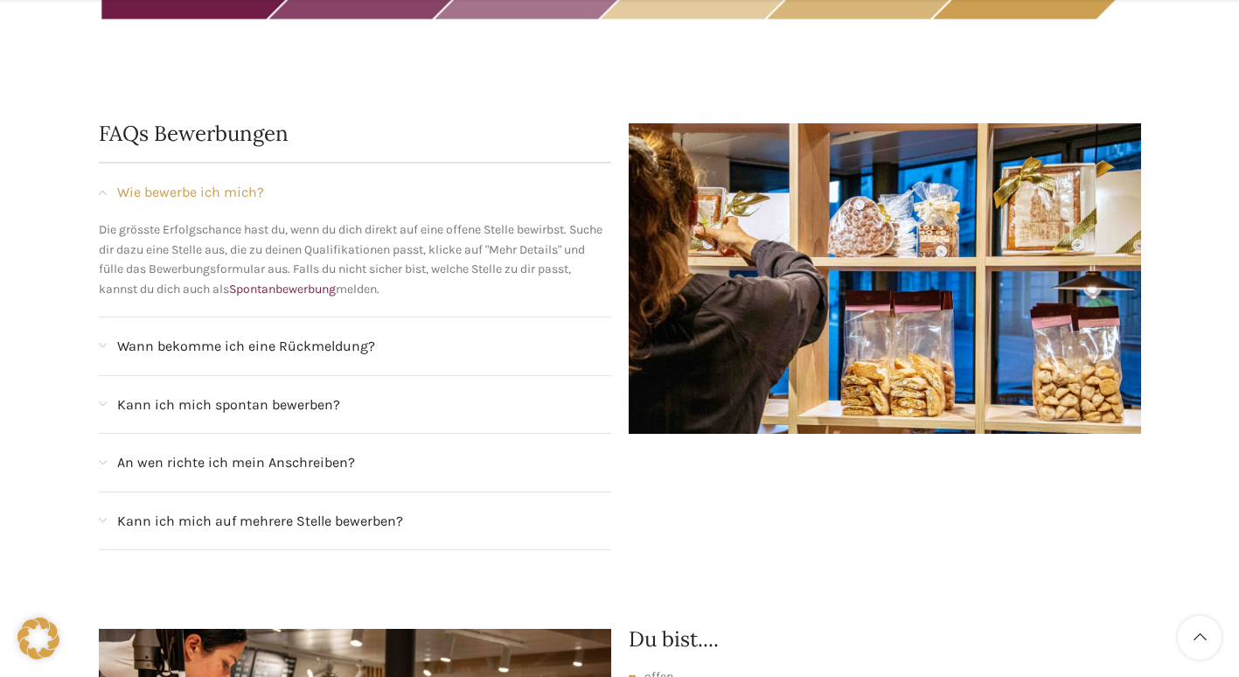
scroll to position [1533, 0]
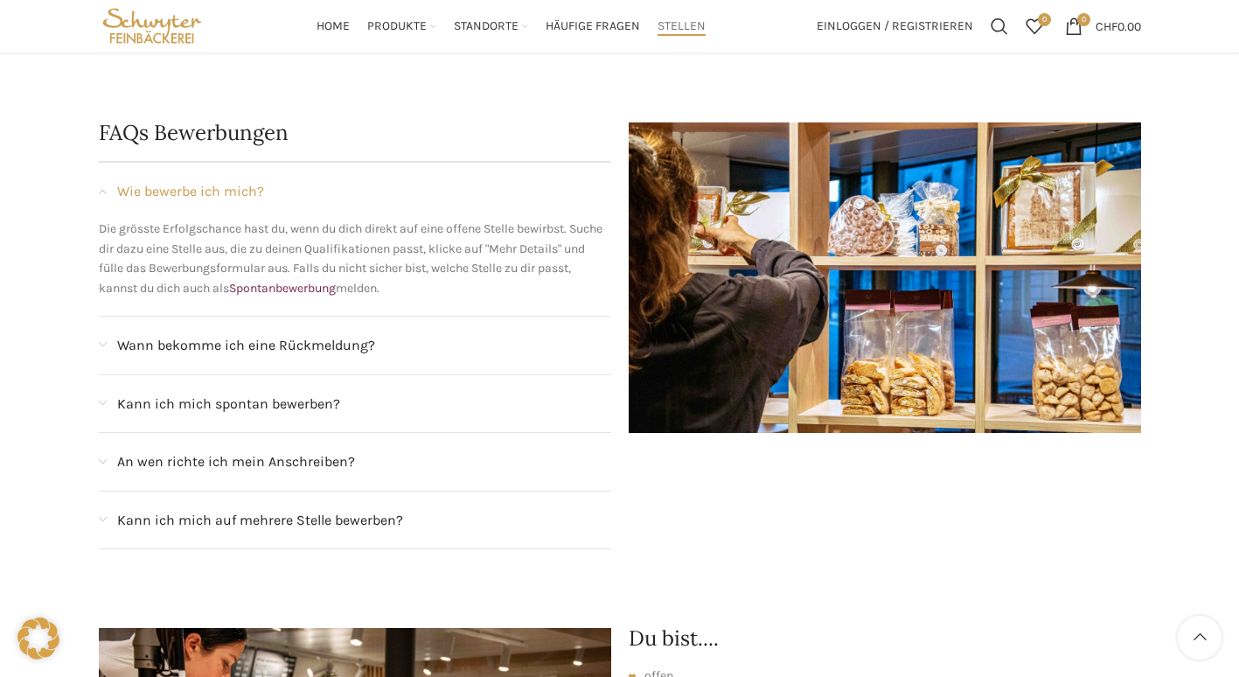
click at [104, 433] on div "An wen richte ich mein Anschreiben?" at bounding box center [355, 462] width 512 height 58
